Goal: Task Accomplishment & Management: Manage account settings

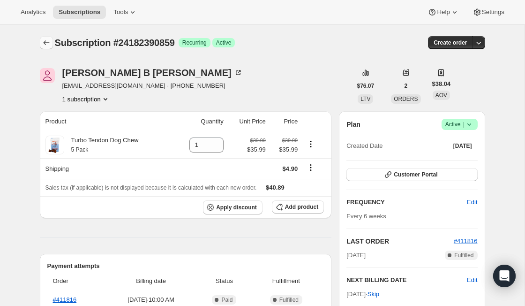
click at [40, 43] on button "Subscriptions" at bounding box center [46, 42] width 13 height 13
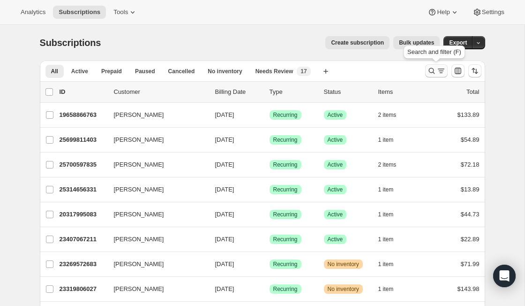
click at [442, 67] on icon "Search and filter results" at bounding box center [440, 70] width 9 height 9
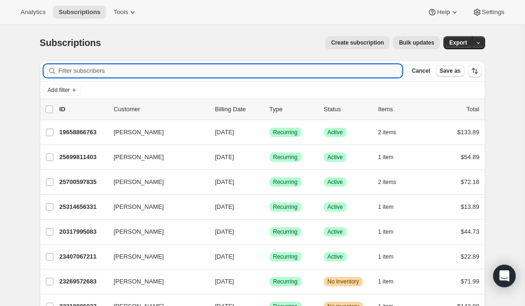
click at [176, 68] on input "Filter subscribers" at bounding box center [231, 70] width 344 height 13
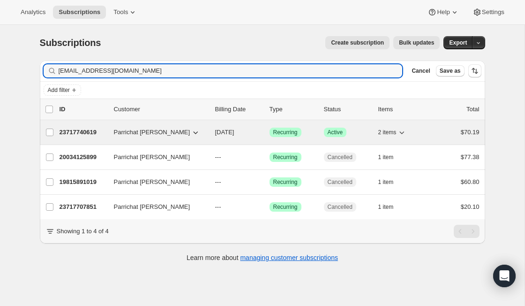
type input "[EMAIL_ADDRESS][DOMAIN_NAME]"
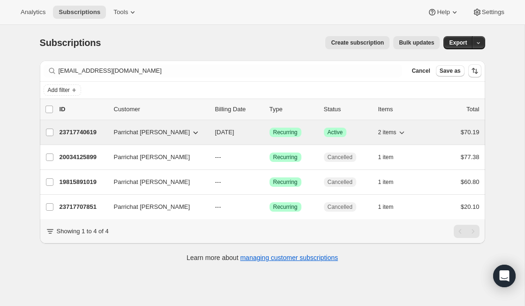
click at [87, 131] on p "23717740619" at bounding box center [83, 131] width 47 height 9
